Goal: Task Accomplishment & Management: Manage account settings

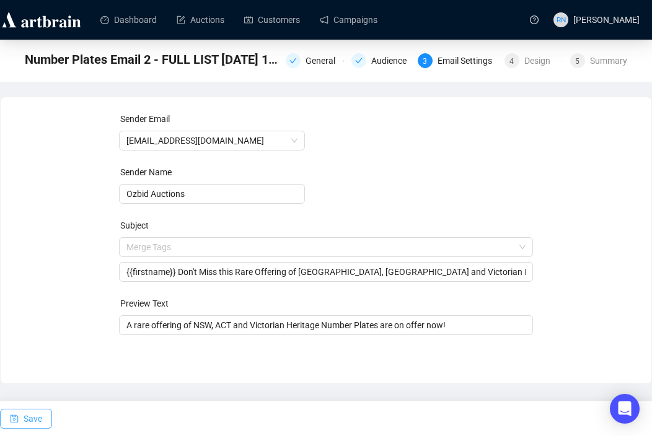
click at [29, 420] on span "Save" at bounding box center [33, 419] width 19 height 35
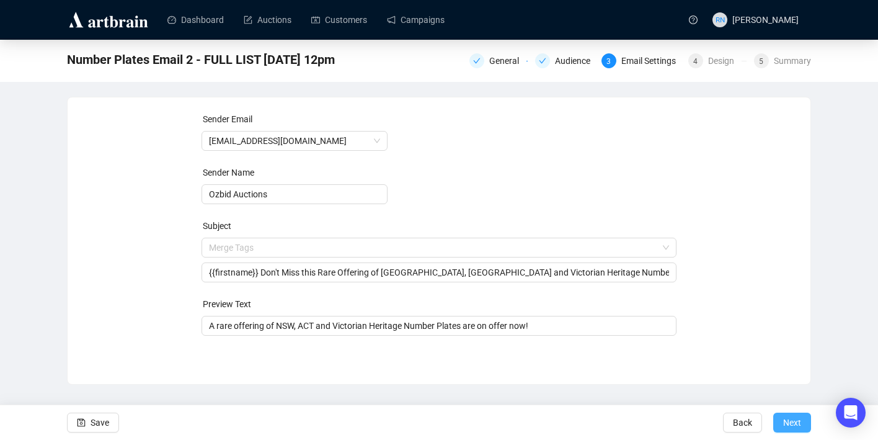
click at [652, 413] on span "Next" at bounding box center [792, 422] width 18 height 35
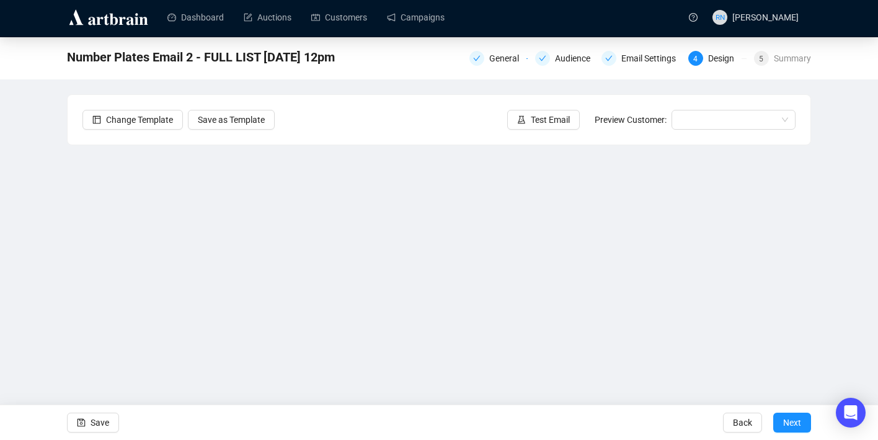
scroll to position [22, 0]
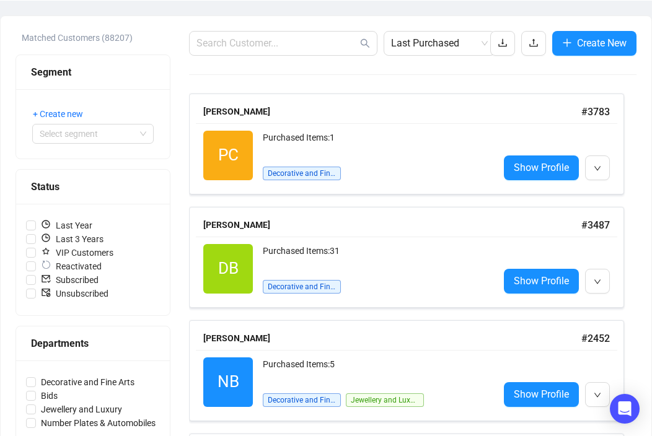
scroll to position [136, 0]
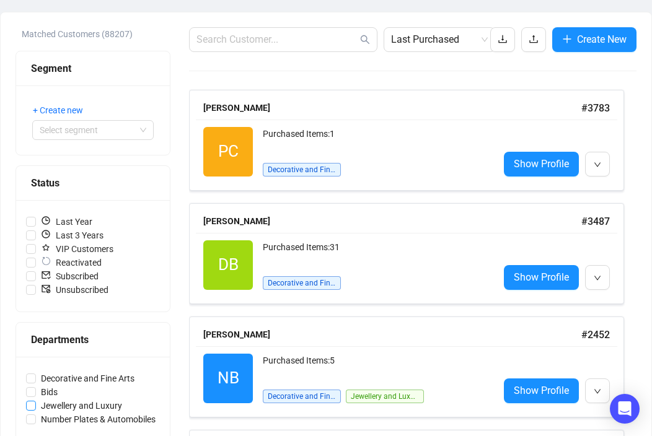
click at [81, 400] on span "Jewellery and Luxury" at bounding box center [81, 406] width 91 height 14
click at [36, 401] on input "Jewellery and Luxury" at bounding box center [31, 406] width 10 height 10
checkbox input "true"
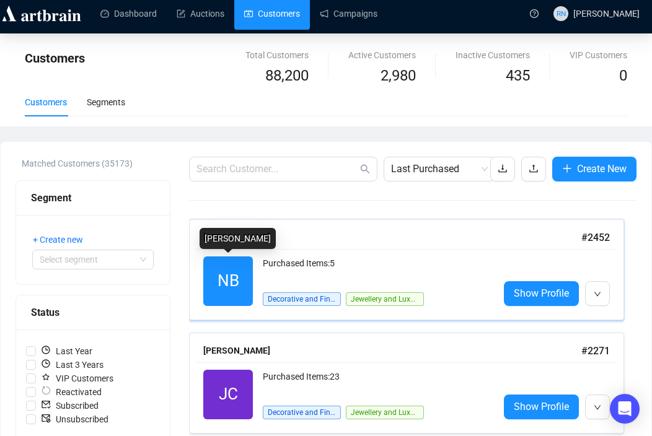
scroll to position [0, 0]
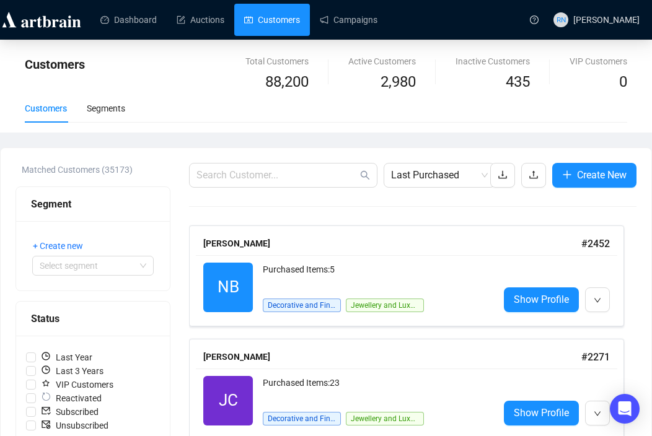
click at [281, 23] on link "Customers" at bounding box center [272, 20] width 56 height 32
click at [246, 171] on input "text" at bounding box center [277, 175] width 161 height 15
paste input "[EMAIL_ADDRESS][DOMAIN_NAME]"
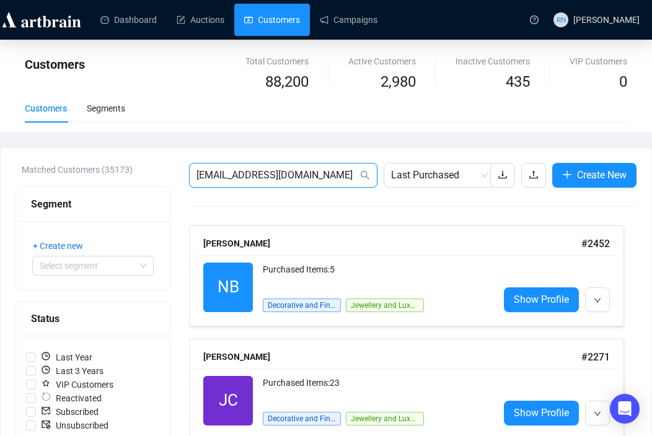
type input "[EMAIL_ADDRESS][DOMAIN_NAME]"
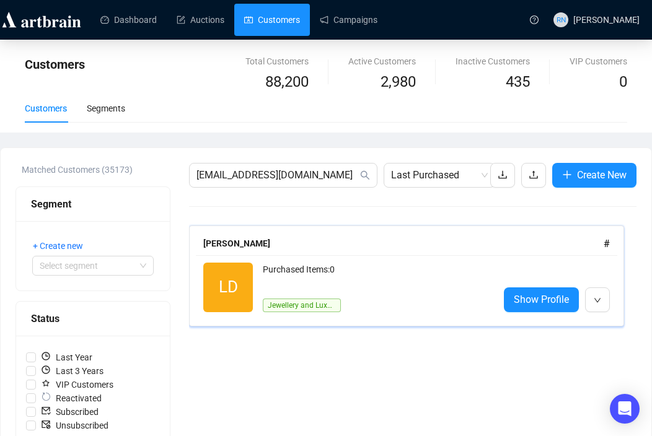
click at [336, 273] on div "Purchased Items: 0" at bounding box center [376, 275] width 226 height 25
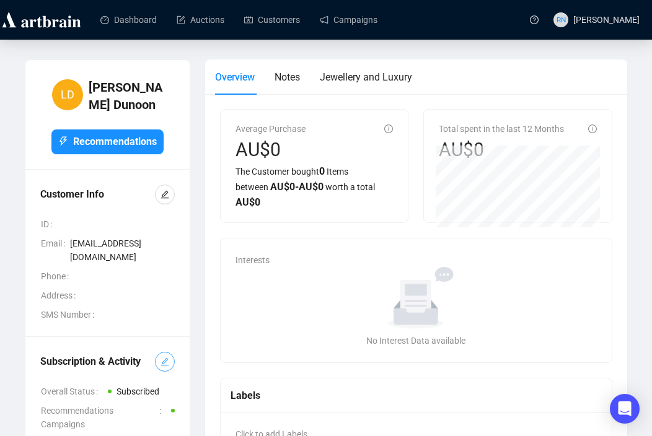
click at [159, 352] on button "button" at bounding box center [165, 362] width 20 height 20
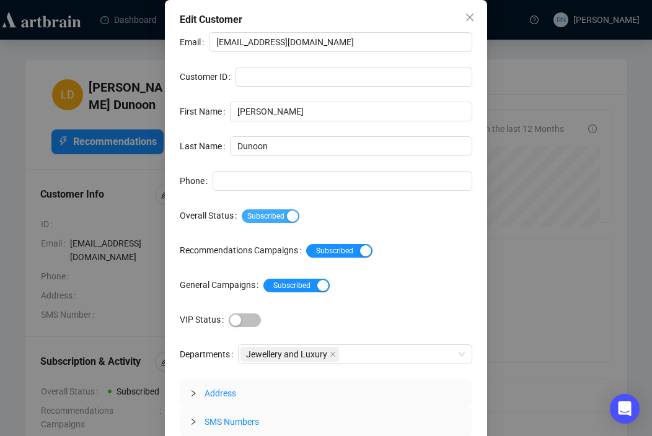
click at [288, 215] on span "Subscribed" at bounding box center [271, 217] width 58 height 14
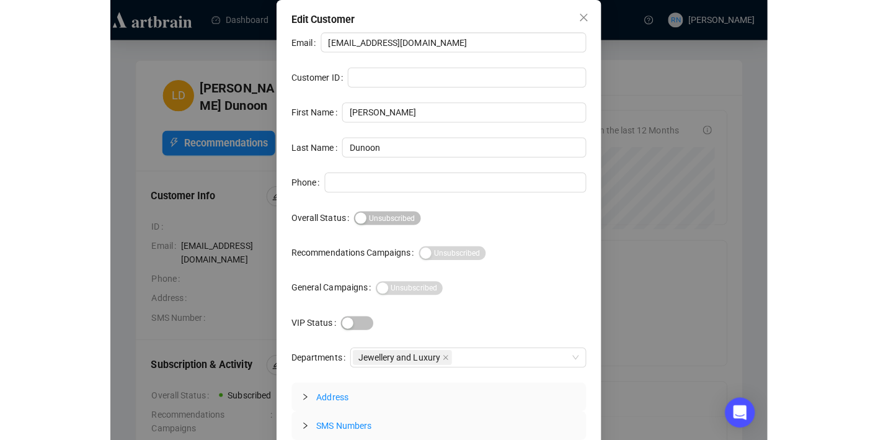
scroll to position [40, 0]
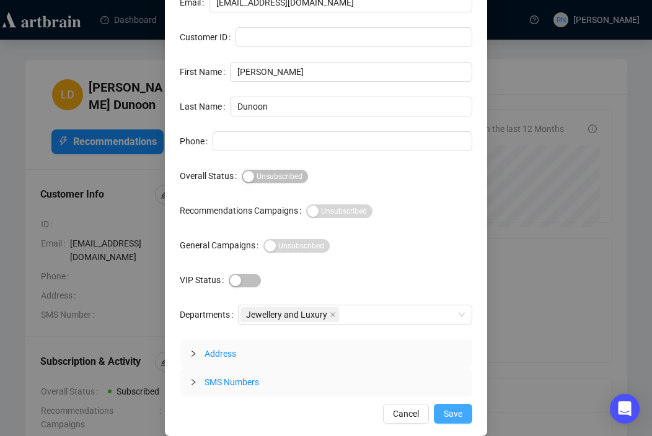
click at [447, 422] on button "Save" at bounding box center [453, 414] width 38 height 20
